Goal: Task Accomplishment & Management: Manage account settings

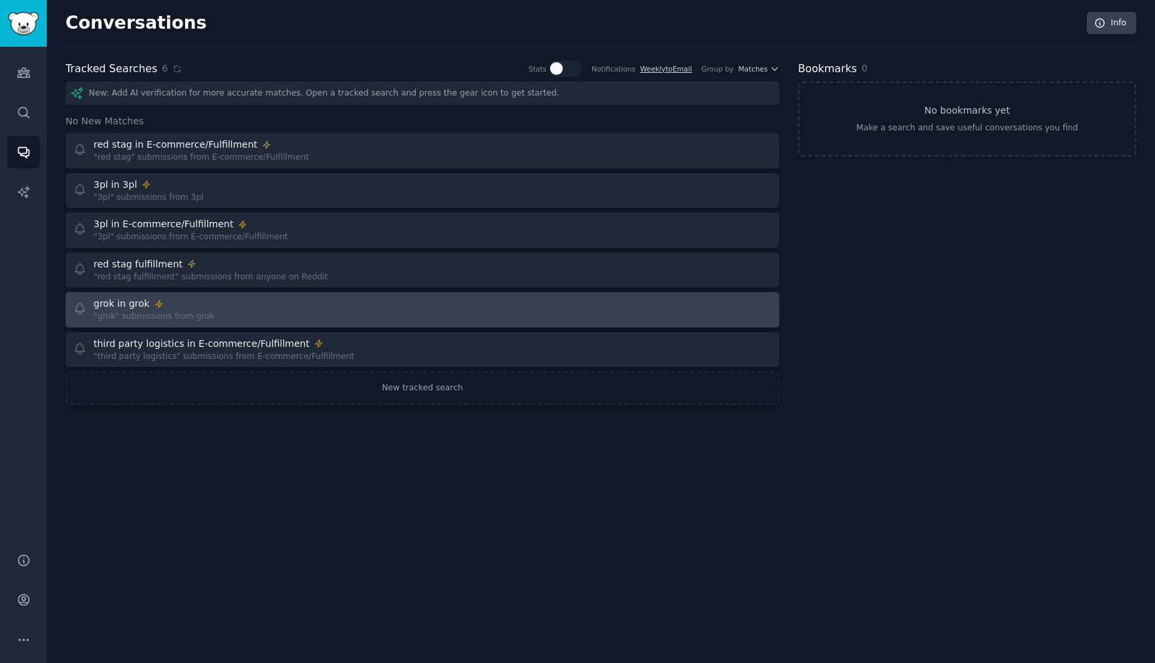
click at [247, 316] on div "grok in grok "grok" submissions from grok" at bounding box center [243, 310] width 341 height 26
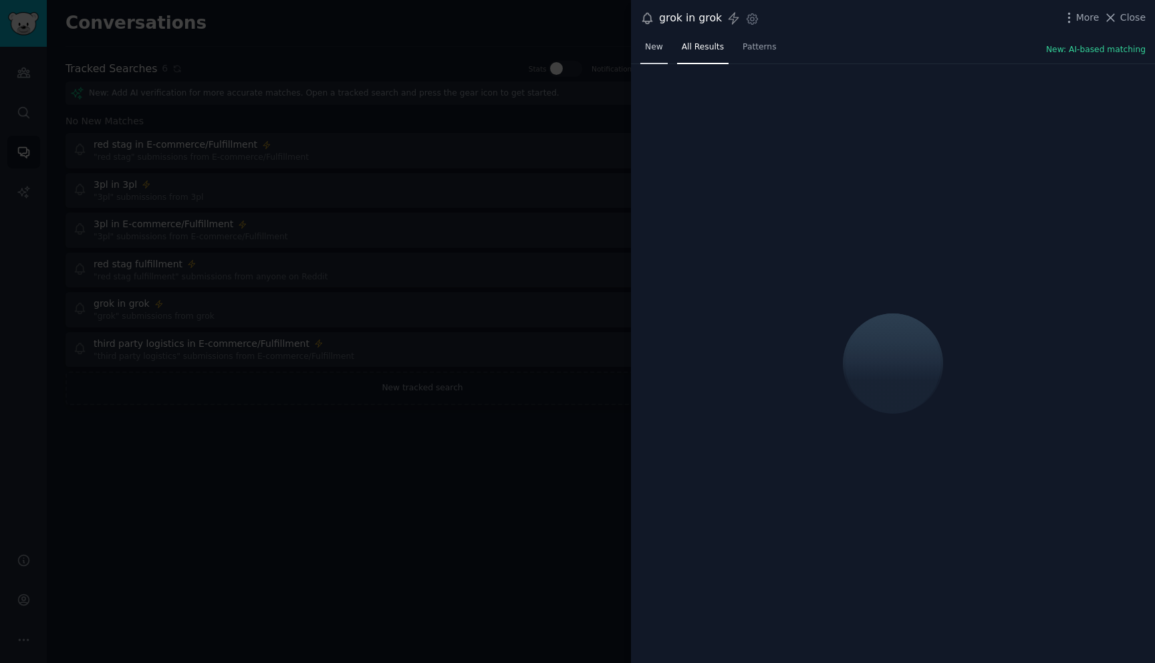
click at [650, 55] on link "New" at bounding box center [653, 50] width 27 height 27
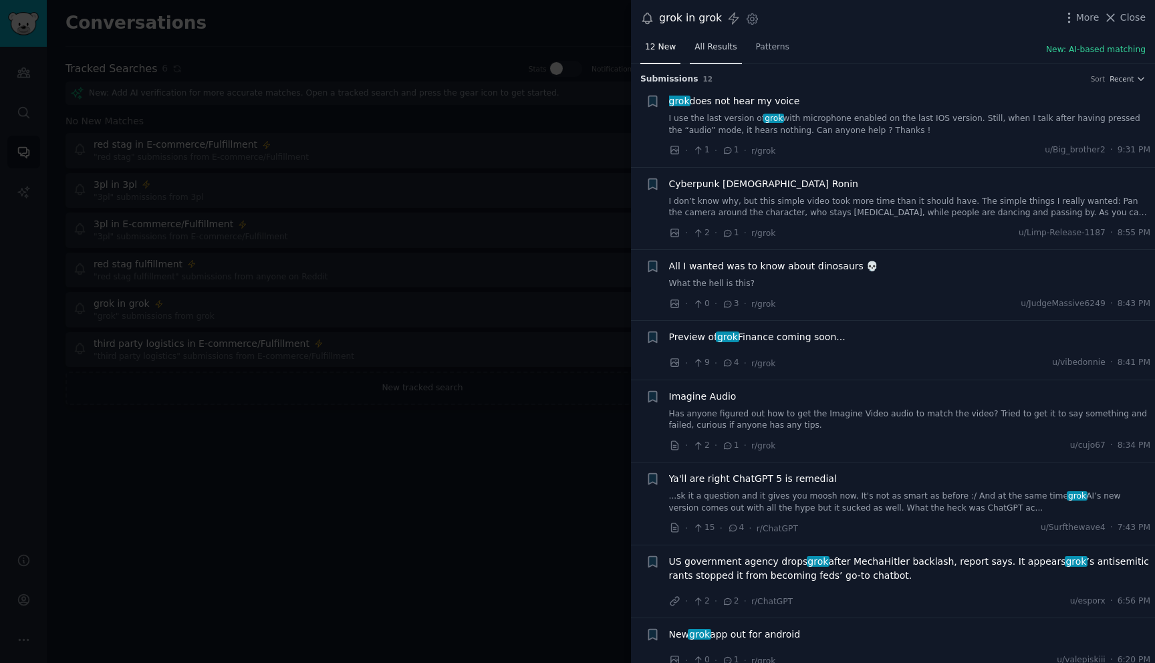
click at [708, 48] on span "All Results" at bounding box center [715, 47] width 42 height 12
click at [653, 55] on link "12 New" at bounding box center [660, 50] width 40 height 27
click at [750, 17] on icon "button" at bounding box center [752, 19] width 14 height 14
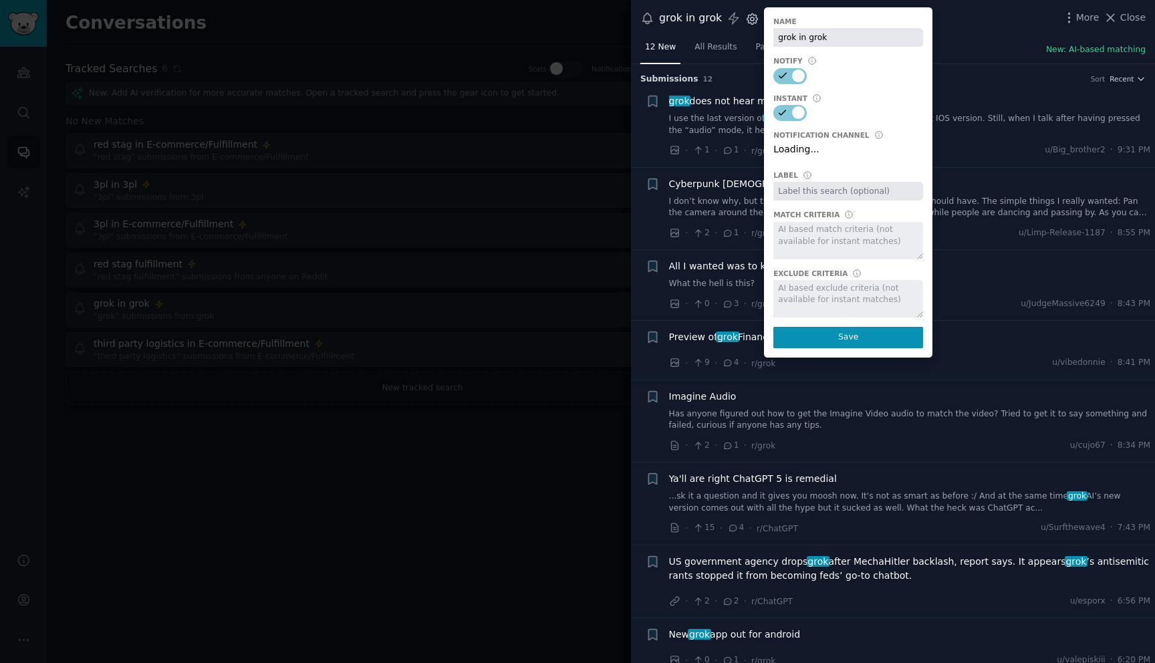
select select "440"
